Goal: Information Seeking & Learning: Find specific fact

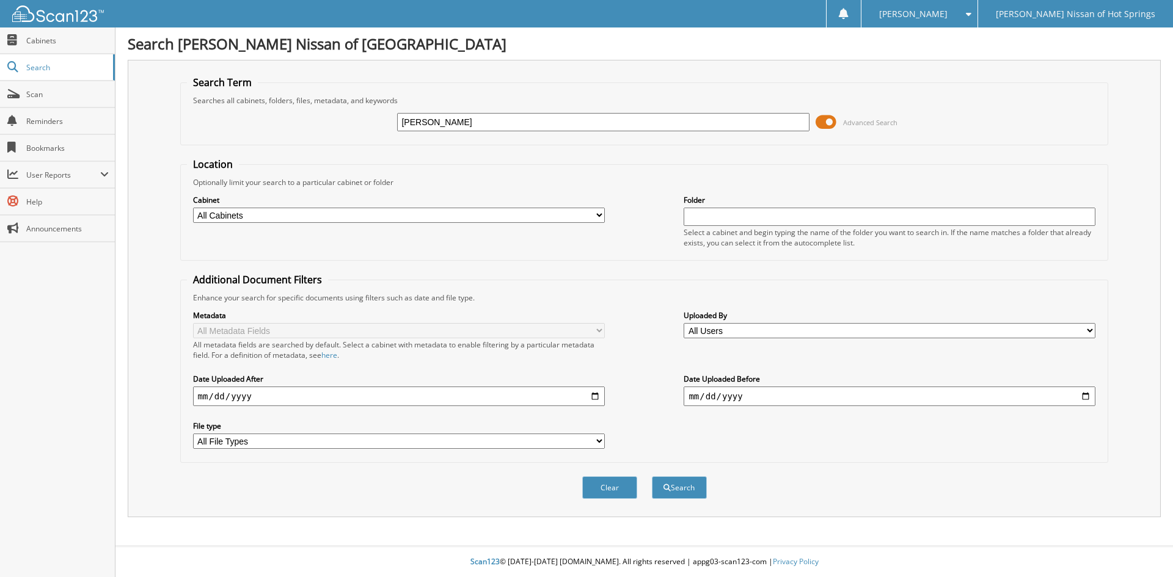
type input "[PERSON_NAME]"
click at [652, 477] on button "Search" at bounding box center [679, 488] width 55 height 23
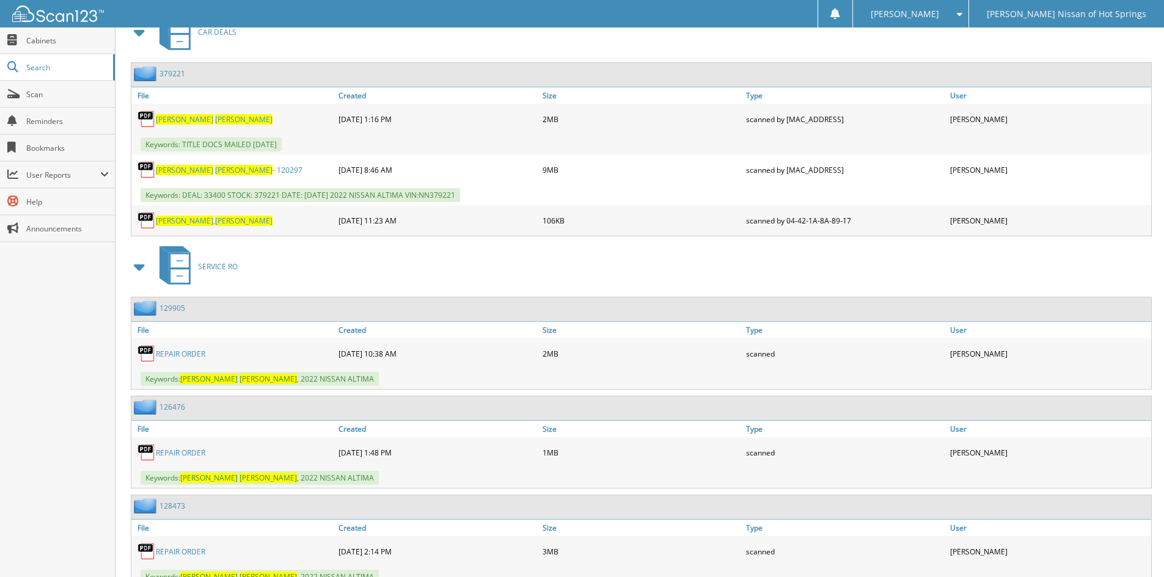
scroll to position [423, 0]
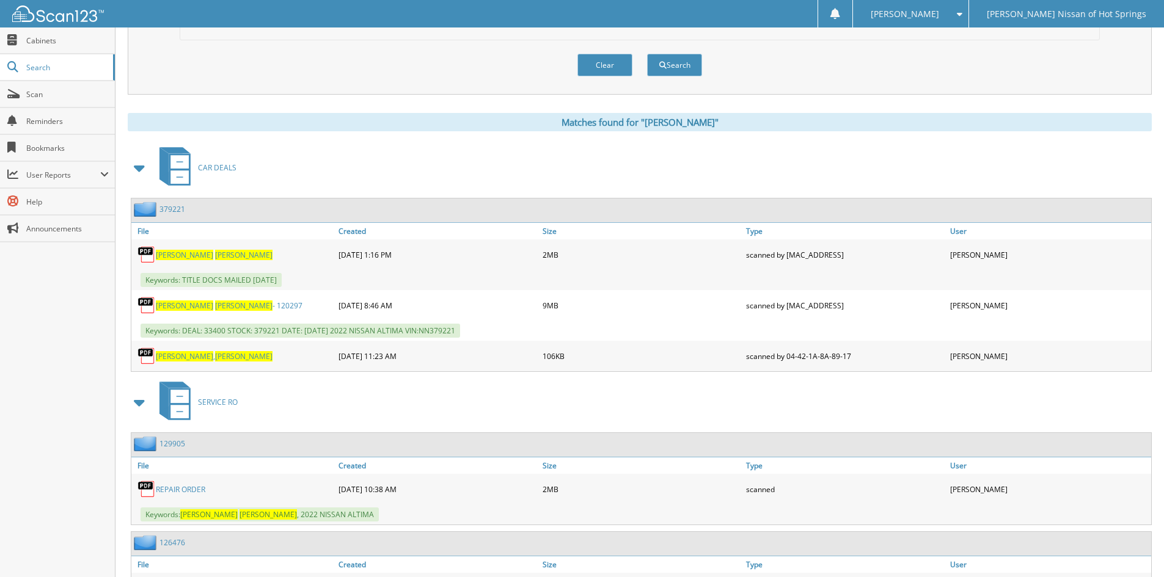
click at [229, 332] on span "Keywords: DEAL: 33400 STOCK: 379221 DATE: 05/13/22 2022 NISSAN ALTIMA VIN:NN379…" at bounding box center [301, 331] width 320 height 14
click at [170, 356] on span "JOHNSON" at bounding box center [184, 356] width 57 height 10
click at [249, 302] on link "JONATHAN JOHNSON - 120297" at bounding box center [229, 306] width 147 height 10
click at [177, 302] on span "[PERSON_NAME]" at bounding box center [184, 306] width 57 height 10
click at [196, 250] on link "JONATHAN JOHNSON" at bounding box center [214, 255] width 117 height 10
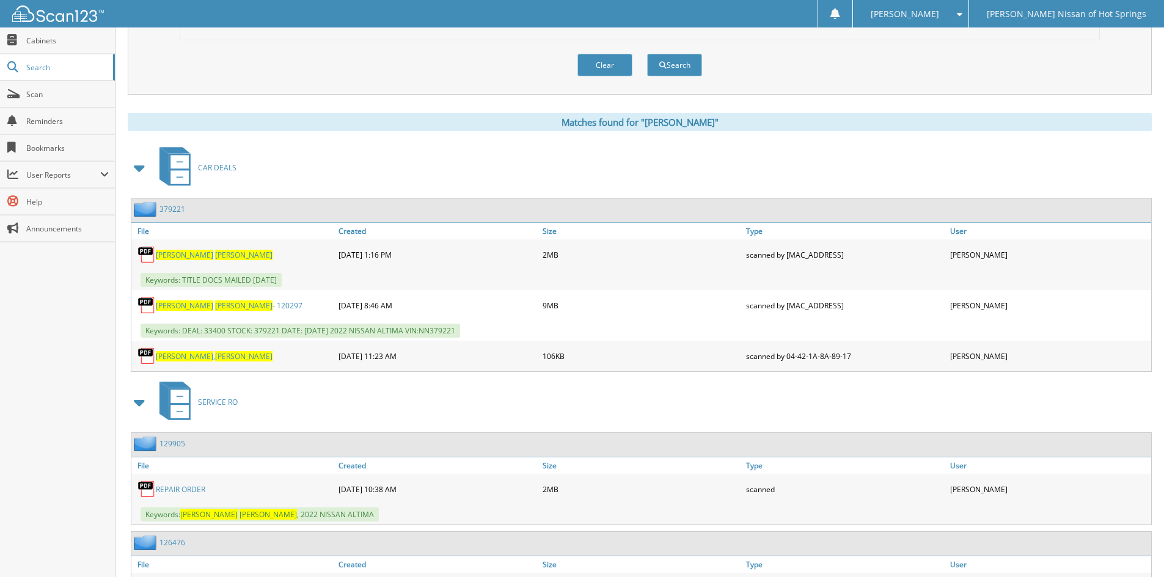
click at [215, 255] on span "JOHNSON" at bounding box center [243, 255] width 57 height 10
click at [215, 305] on span "JOHNSON" at bounding box center [243, 306] width 57 height 10
